Goal: Task Accomplishment & Management: Manage account settings

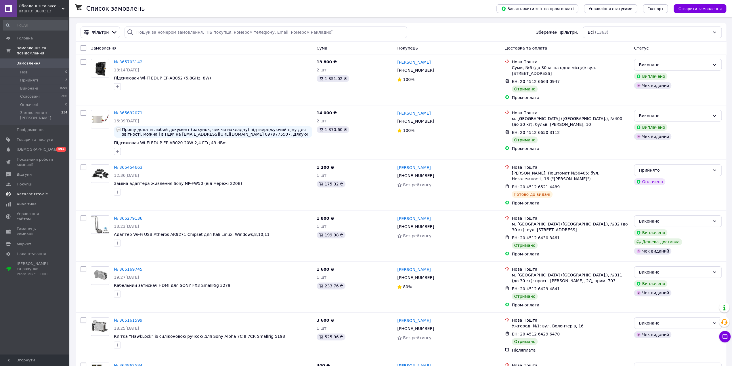
click at [33, 191] on span "Каталог ProSale" at bounding box center [32, 193] width 31 height 5
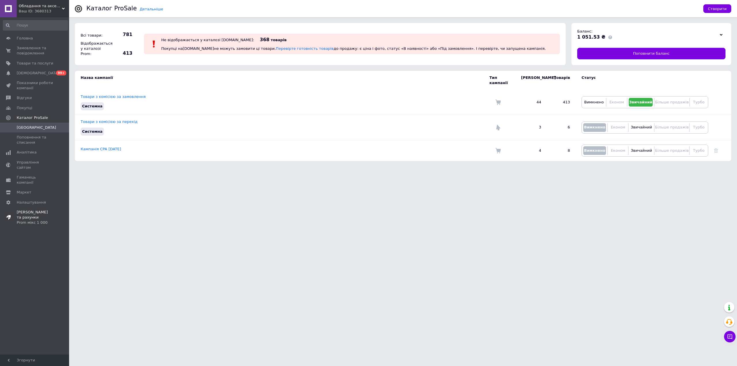
click at [39, 210] on span "[PERSON_NAME] та рахунки Prom мікс 1 000" at bounding box center [35, 218] width 37 height 16
